Goal: Communication & Community: Ask a question

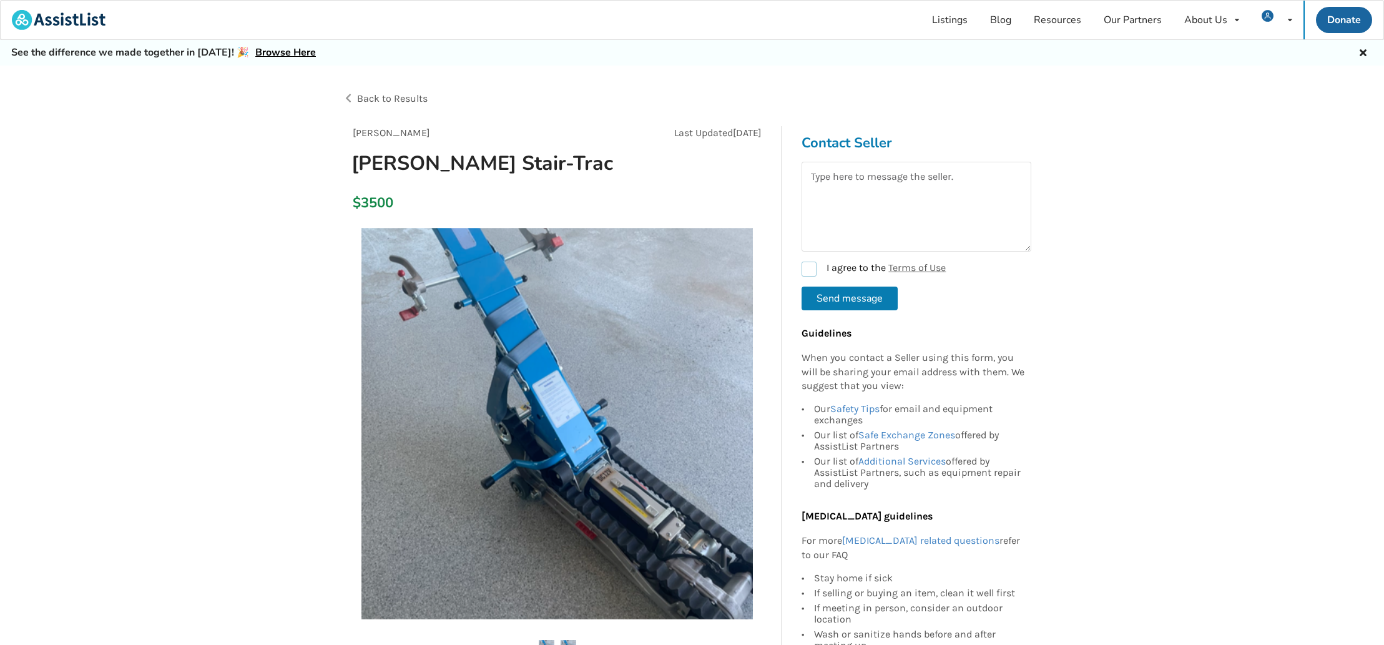
click at [810, 268] on label "I agree to the Terms of Use" at bounding box center [874, 269] width 144 height 15
checkbox input "true"
click at [877, 171] on textarea at bounding box center [917, 207] width 230 height 90
type textarea "do you have stairs near you to try it on"
click at [847, 300] on button "Send message" at bounding box center [850, 299] width 96 height 24
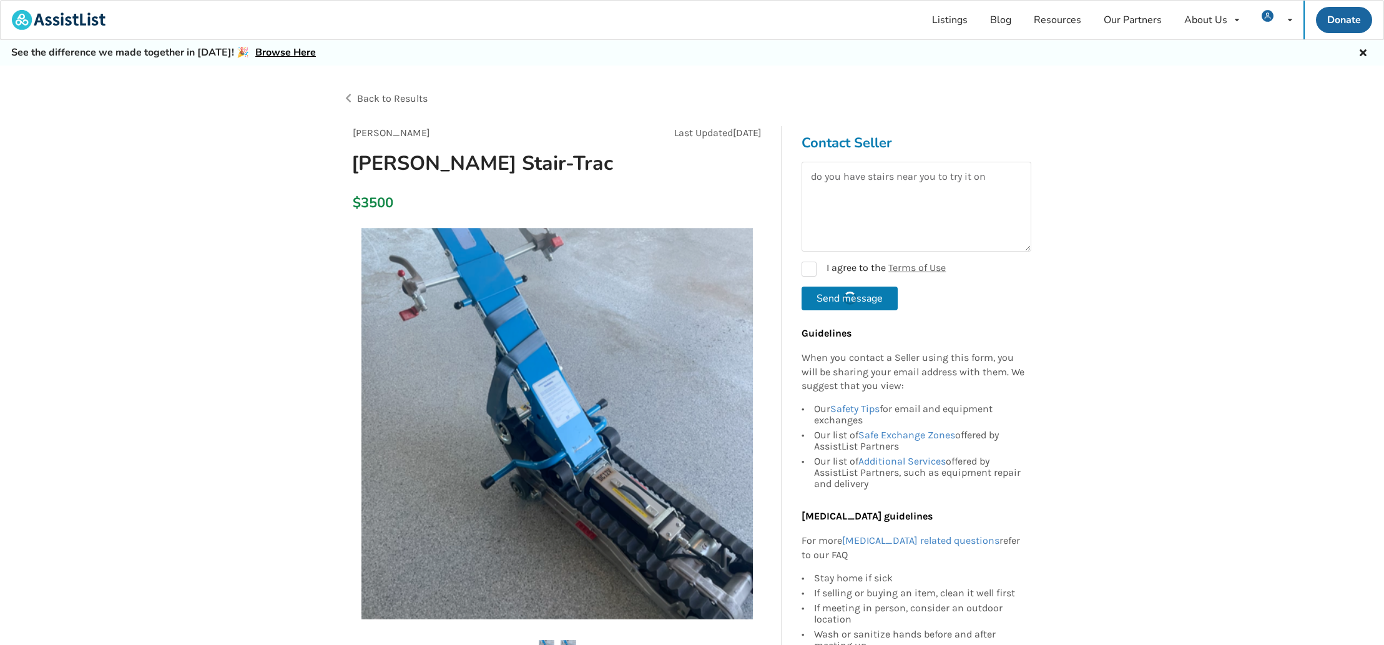
checkbox input "false"
